Goal: Task Accomplishment & Management: Complete application form

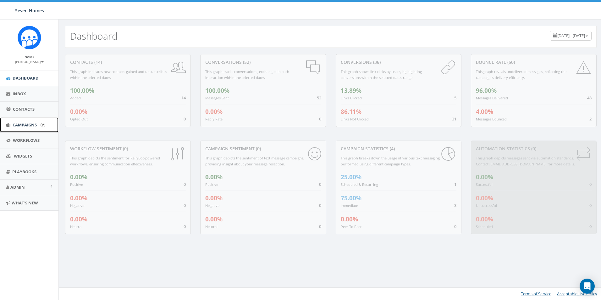
click at [25, 128] on link "Campaigns" at bounding box center [29, 124] width 58 height 15
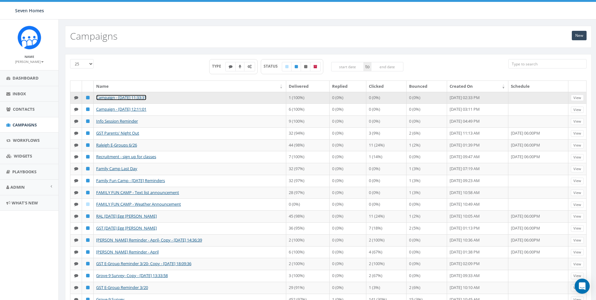
click at [139, 99] on link "Campaign - [DATE] 11:33:31" at bounding box center [121, 98] width 50 height 6
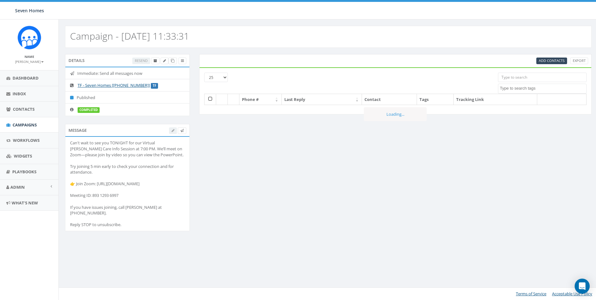
select select
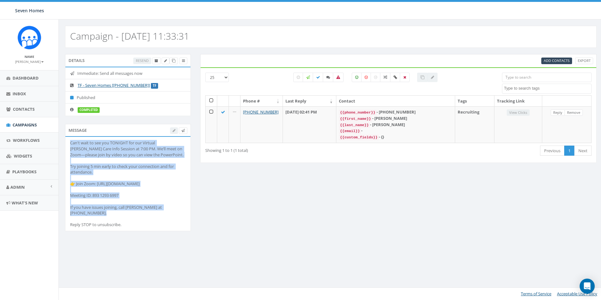
drag, startPoint x: 70, startPoint y: 144, endPoint x: 176, endPoint y: 205, distance: 122.5
click at [176, 205] on div "Can't wait to see you TONIGHT for our Virtual Foster Care Info Session at 7:00 …" at bounding box center [128, 183] width 116 height 87
click at [27, 125] on span "Campaigns" at bounding box center [25, 125] width 24 height 6
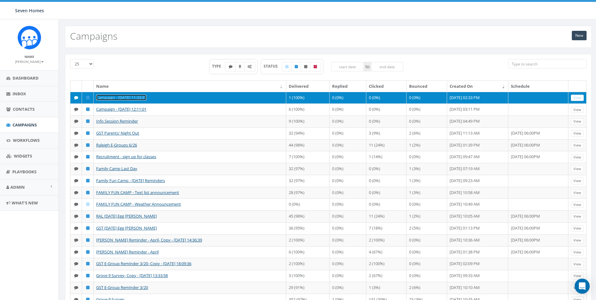
click at [107, 99] on link "Campaign - [DATE] 11:33:31" at bounding box center [121, 98] width 50 height 6
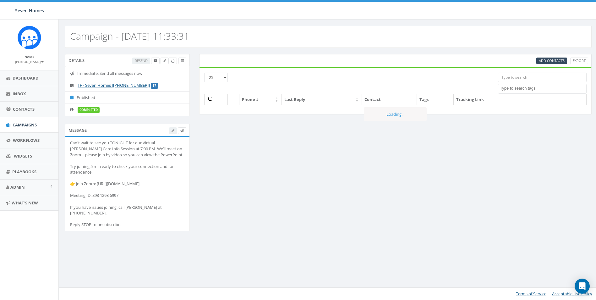
select select
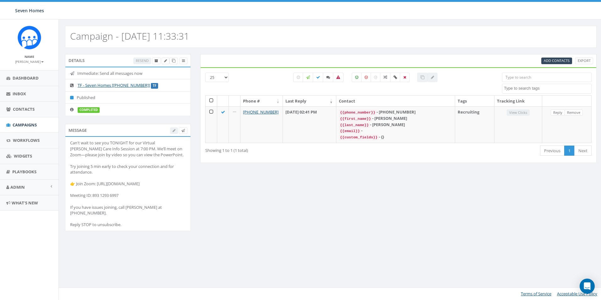
click at [211, 35] on div "Campaign - 09/22/2025, 11:33:31" at bounding box center [330, 37] width 531 height 22
click at [189, 37] on h2 "Campaign - 09/22/2025, 11:33:31" at bounding box center [129, 36] width 119 height 10
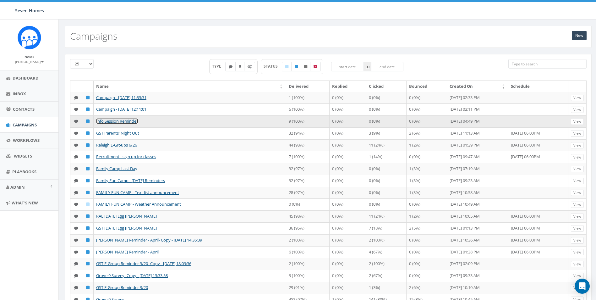
click at [124, 124] on link "Info Session Reminder" at bounding box center [117, 121] width 42 height 6
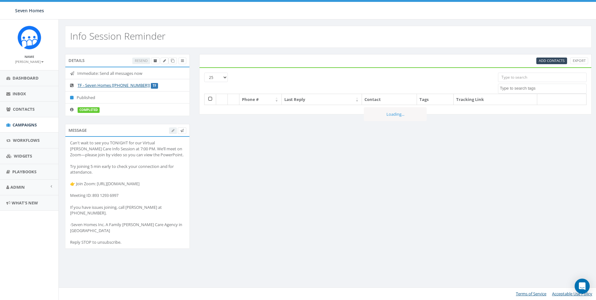
select select
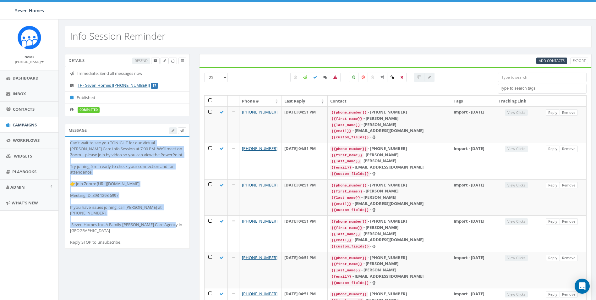
drag, startPoint x: 169, startPoint y: 218, endPoint x: 71, endPoint y: 145, distance: 122.0
click at [71, 145] on div "Can't wait to see you TONIGHT for our Virtual [PERSON_NAME] Care Info Session a…" at bounding box center [127, 192] width 115 height 105
drag, startPoint x: 71, startPoint y: 145, endPoint x: 76, endPoint y: 143, distance: 5.9
copy div "Can't wait to see you TONIGHT for our Virtual [PERSON_NAME] Care Info Session a…"
click at [33, 82] on link "Dashboard" at bounding box center [29, 77] width 58 height 15
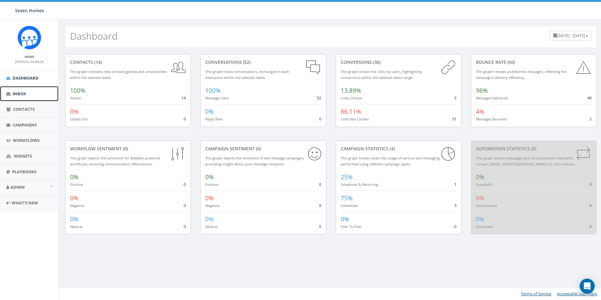
click at [25, 97] on link "Inbox" at bounding box center [29, 93] width 58 height 15
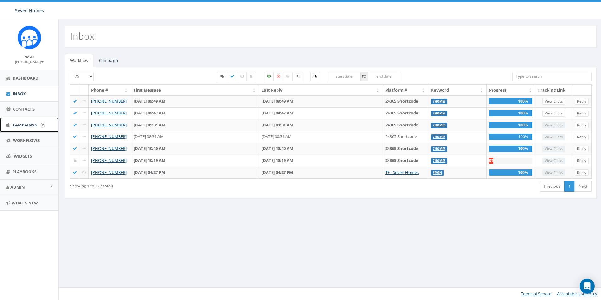
click at [28, 126] on span "Campaigns" at bounding box center [25, 125] width 24 height 6
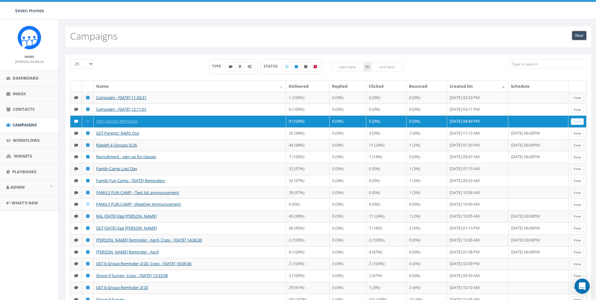
click at [580, 36] on link "New" at bounding box center [579, 35] width 15 height 9
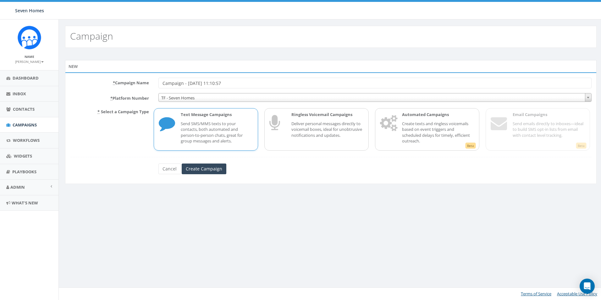
drag, startPoint x: 243, startPoint y: 83, endPoint x: 135, endPoint y: 85, distance: 107.8
click at [136, 89] on form "* Campaign Name Campaign - [DATE] 11:10:57 * Platform Number TF - Seven Homes T…" at bounding box center [330, 126] width 521 height 96
type input "Information Session Reminder For 09272025"
click at [205, 174] on div "* Campaign Name Information Session Reminder For 09272025 * Platform Number TF …" at bounding box center [330, 128] width 531 height 112
click at [204, 168] on input "Create Campaign" at bounding box center [204, 168] width 45 height 11
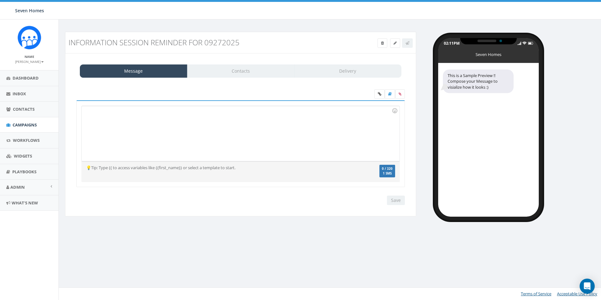
click at [134, 117] on div at bounding box center [240, 133] width 317 height 55
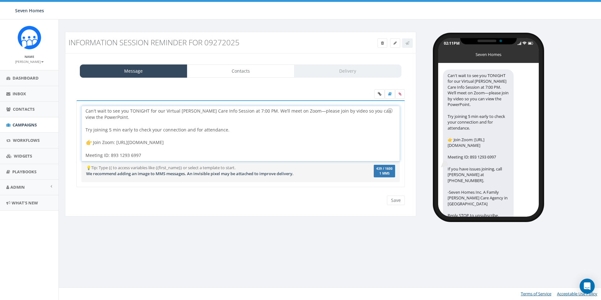
click at [149, 111] on div "Can't wait to see you TONIGHT for our Virtual Foster Care Info Session at 7:00 …" at bounding box center [240, 133] width 317 height 55
click at [243, 111] on div "Can't wait to see you TOMORROW for our Virtual Foster Care Info Session at 7:00…" at bounding box center [240, 133] width 317 height 55
click at [391, 197] on input "Save" at bounding box center [396, 199] width 18 height 9
click at [238, 74] on link "Contacts" at bounding box center [240, 70] width 107 height 13
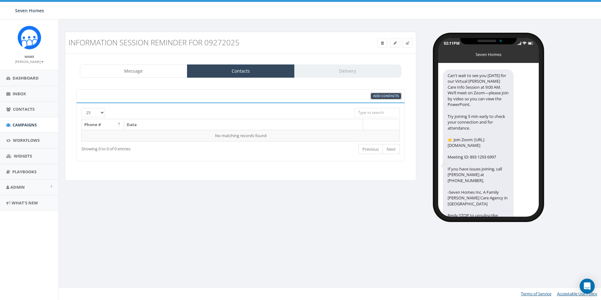
click at [384, 96] on span "Add Contacts" at bounding box center [386, 95] width 26 height 5
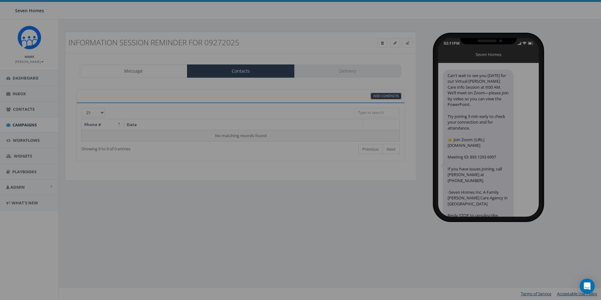
select select
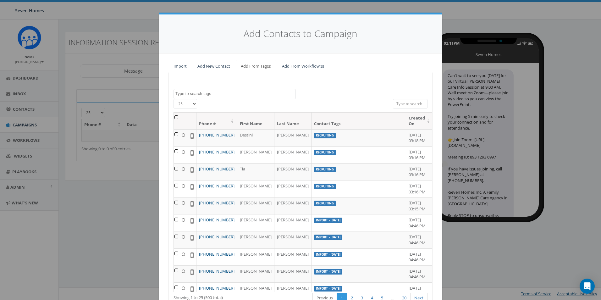
click at [206, 98] on span at bounding box center [234, 94] width 122 height 10
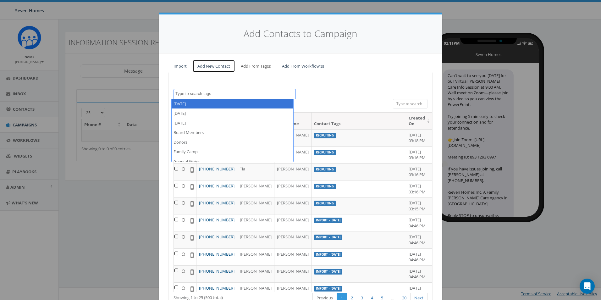
click at [215, 65] on link "Add New Contact" at bounding box center [213, 66] width 43 height 13
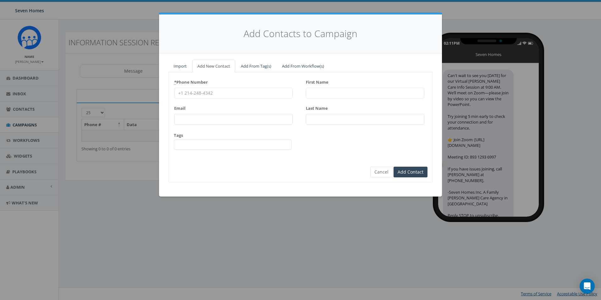
click at [217, 93] on input "* Phone Number" at bounding box center [233, 93] width 118 height 11
type input "2522584272"
click at [318, 92] on input "First Name" at bounding box center [365, 93] width 118 height 11
type input "[PERSON_NAME]"
click at [323, 117] on input "Last Name" at bounding box center [365, 119] width 118 height 11
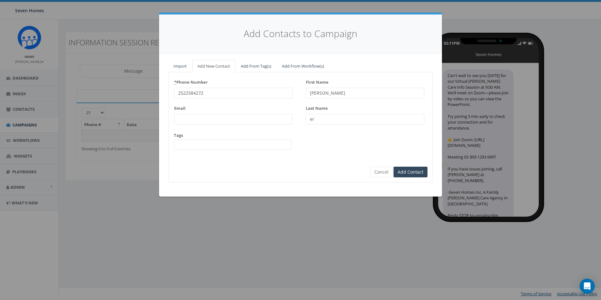
type input "e"
type input "[PERSON_NAME]"
click at [196, 120] on input "Email" at bounding box center [233, 119] width 118 height 11
click at [318, 144] on div "* Phone Number 2522584272 Email Tags 2025/03/12 2025/03/13 2025/04/02 Board Mem…" at bounding box center [300, 116] width 263 height 78
click at [403, 170] on input "Add Contact" at bounding box center [410, 172] width 34 height 11
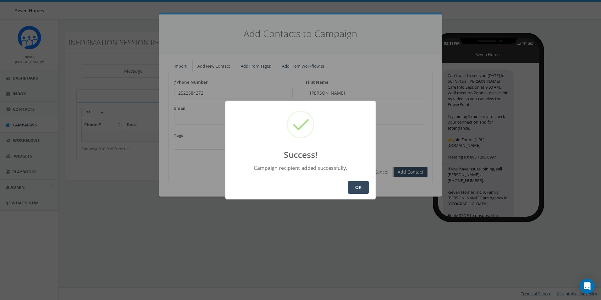
click at [357, 184] on button "OK" at bounding box center [357, 187] width 21 height 13
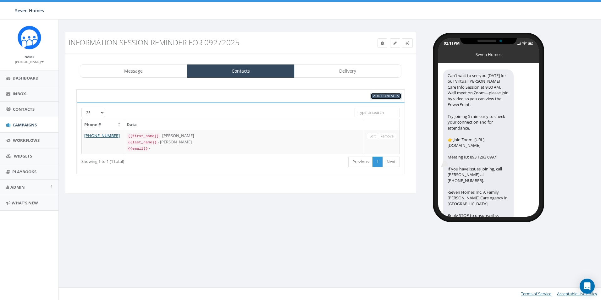
click at [383, 97] on span "Add Contacts" at bounding box center [386, 95] width 26 height 5
select select
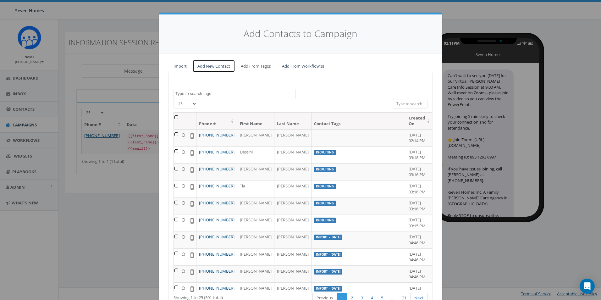
click at [212, 63] on link "Add New Contact" at bounding box center [213, 66] width 43 height 13
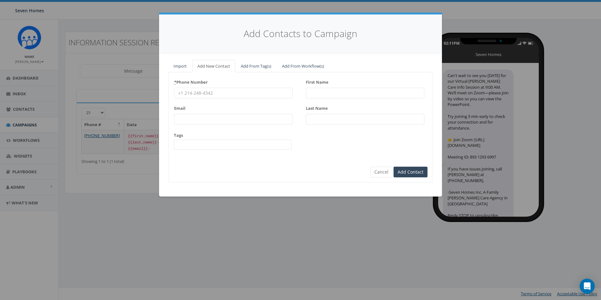
click at [212, 95] on input "* Phone Number" at bounding box center [233, 93] width 118 height 11
type input "3364710156"
click at [320, 93] on input "First Name" at bounding box center [365, 93] width 118 height 11
type input "Deitress"
type input "[PERSON_NAME]"
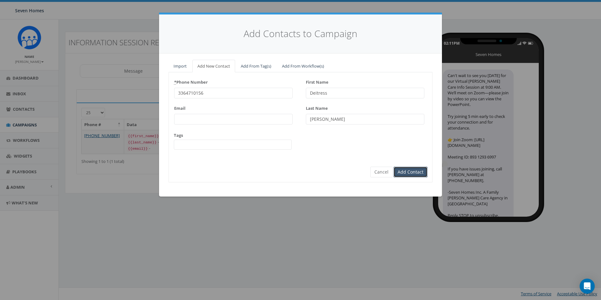
click at [408, 171] on input "Add Contact" at bounding box center [410, 172] width 34 height 11
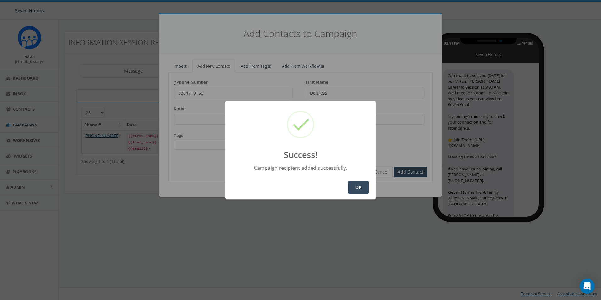
click at [359, 186] on button "OK" at bounding box center [357, 187] width 21 height 13
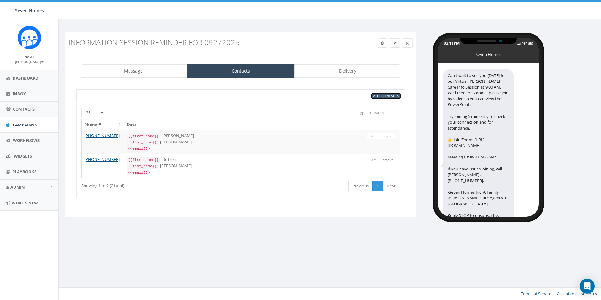
click at [381, 96] on span "Add Contacts" at bounding box center [386, 95] width 26 height 5
select select
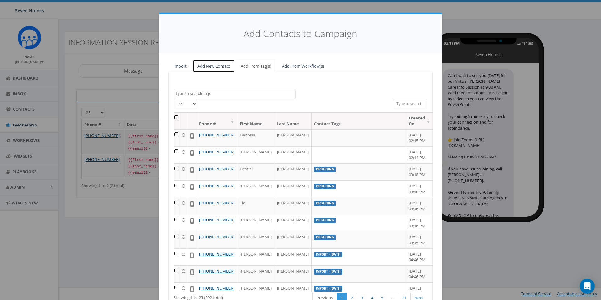
click at [203, 65] on link "Add New Contact" at bounding box center [213, 66] width 43 height 13
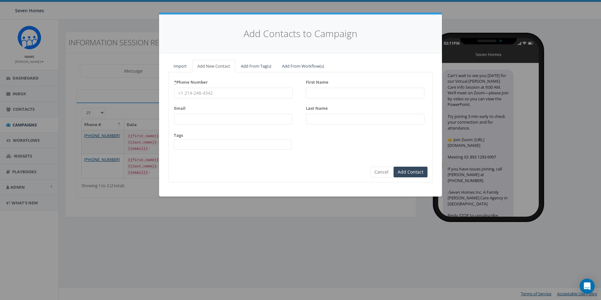
click at [254, 90] on input "* Phone Number" at bounding box center [233, 93] width 118 height 11
type input "3165536622"
click at [316, 94] on input "First Name" at bounding box center [365, 93] width 118 height 11
type input "Jourdan"
click at [317, 119] on input "Last Name" at bounding box center [365, 119] width 118 height 11
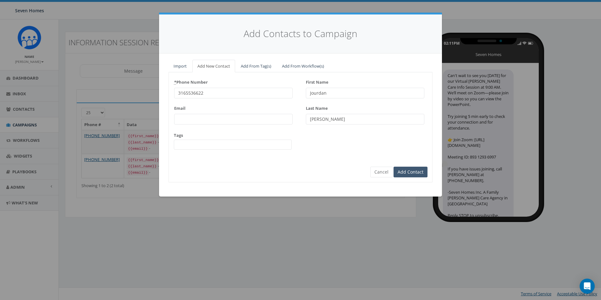
type input "[PERSON_NAME]"
click at [420, 170] on input "Add Contact" at bounding box center [410, 172] width 34 height 11
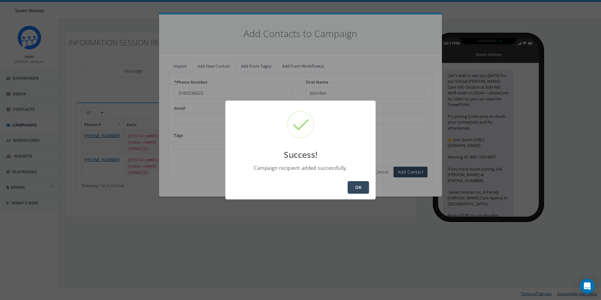
click at [365, 185] on button "OK" at bounding box center [357, 187] width 21 height 13
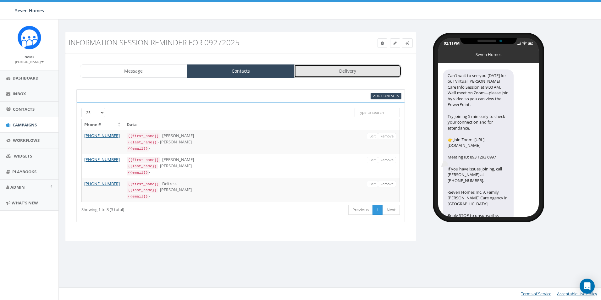
click at [358, 68] on link "Delivery" at bounding box center [347, 70] width 107 height 13
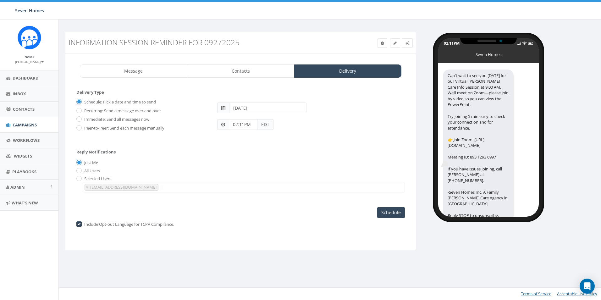
click at [237, 126] on input "02:11PM" at bounding box center [243, 124] width 29 height 11
click at [263, 95] on div "1 2 3 4 5 6 7 8 9 10 11 12 00 05 10 15 20 25 30 35 40 45 50 55" at bounding box center [264, 70] width 63 height 63
click at [291, 107] on button "PM" at bounding box center [290, 106] width 9 height 9
click at [315, 155] on div "Reply Notifications Just Me All Users Selected Users kkiker@7homes.org × kkiker…" at bounding box center [240, 169] width 328 height 52
click at [86, 186] on button "×" at bounding box center [87, 187] width 5 height 6
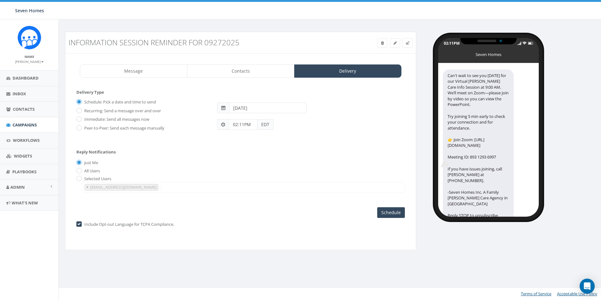
click at [86, 187] on span "×" at bounding box center [87, 187] width 2 height 6
click at [83, 179] on label "Selected Users" at bounding box center [97, 179] width 29 height 6
click at [80, 179] on input "radio" at bounding box center [78, 179] width 4 height 4
radio input "true"
click at [87, 186] on span "×" at bounding box center [87, 187] width 2 height 6
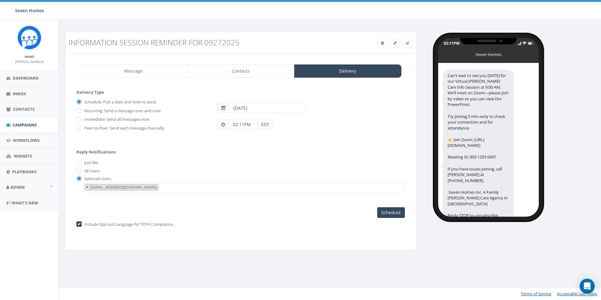
select select
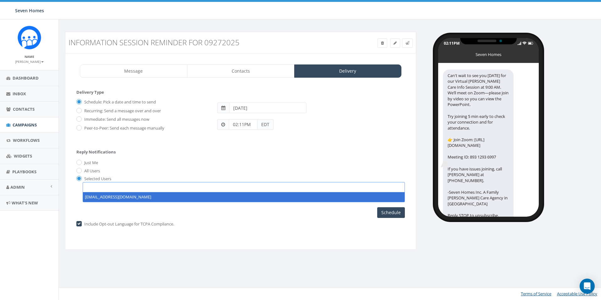
click at [91, 186] on span at bounding box center [244, 187] width 322 height 10
type textarea "nmcneill@7homes.org"
select select "nmcneill@7homes.org"
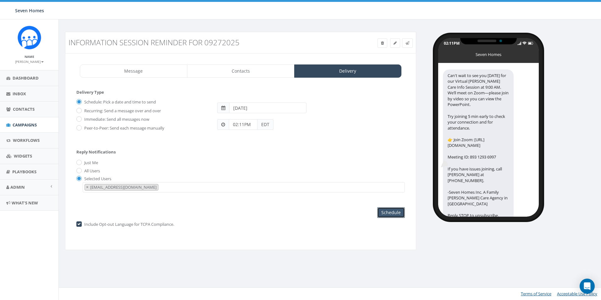
click at [393, 210] on input "Schedule" at bounding box center [391, 212] width 28 height 11
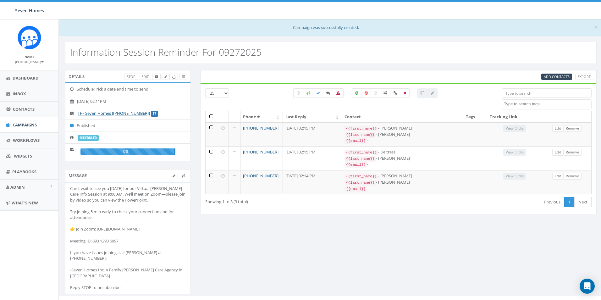
select select
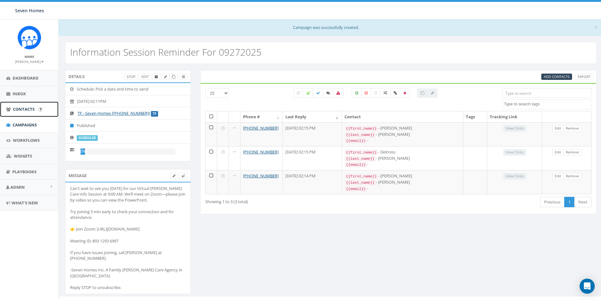
click at [23, 107] on span "Contacts" at bounding box center [24, 109] width 22 height 6
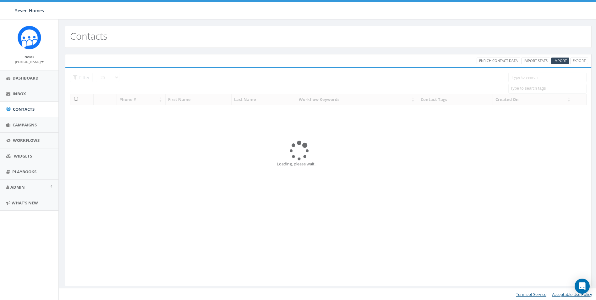
select select
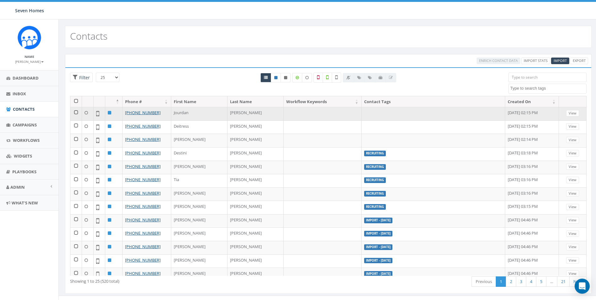
click at [77, 112] on td at bounding box center [76, 114] width 12 height 14
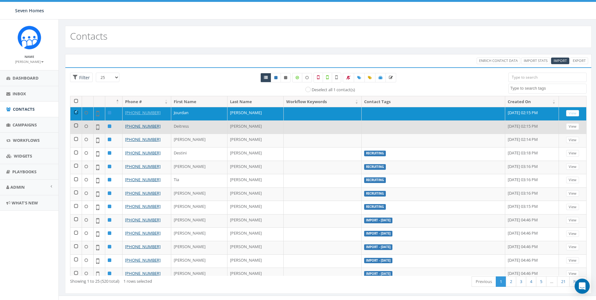
click at [77, 127] on td at bounding box center [76, 127] width 12 height 14
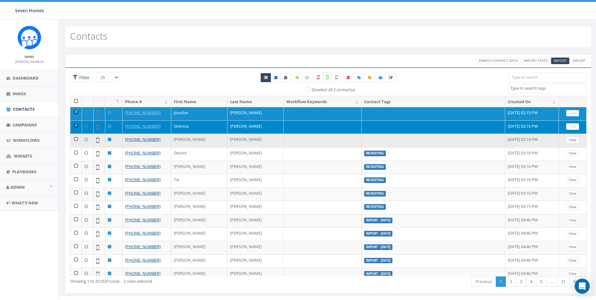
click at [78, 139] on td at bounding box center [76, 141] width 12 height 14
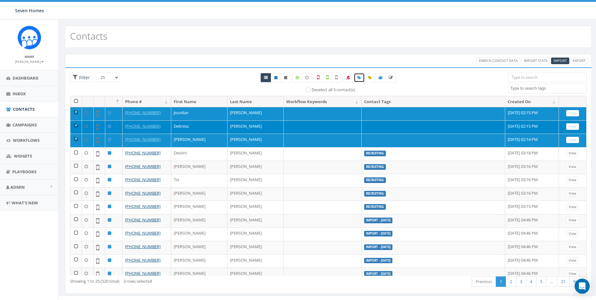
click at [360, 76] on icon at bounding box center [359, 78] width 4 height 4
select select
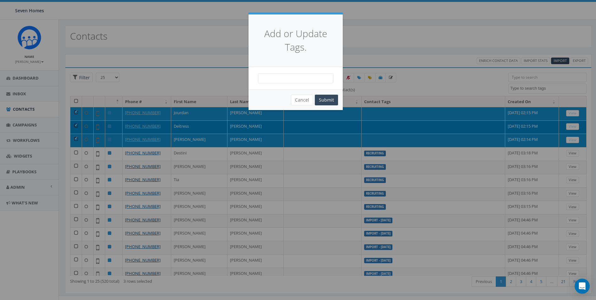
click at [310, 80] on span at bounding box center [295, 78] width 75 height 10
type textarea "re"
select select "Recruiting"
click at [327, 99] on button "Submit" at bounding box center [326, 100] width 23 height 11
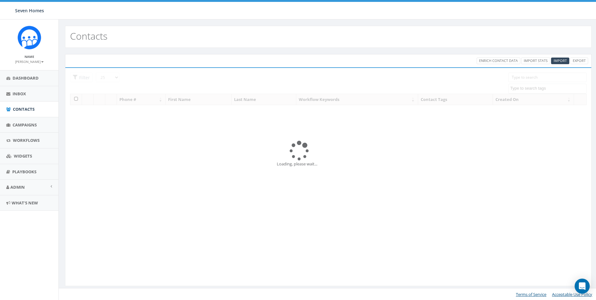
select select
